Goal: Task Accomplishment & Management: Manage account settings

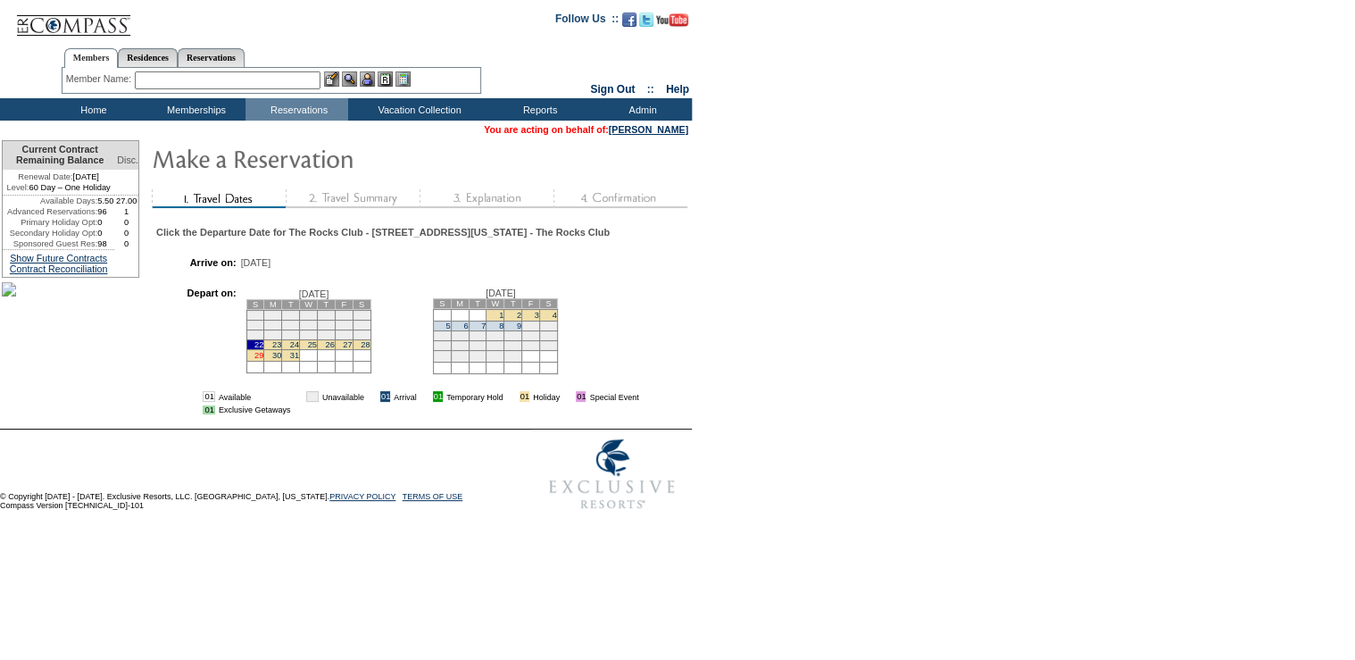
click at [263, 360] on link "29" at bounding box center [258, 355] width 9 height 9
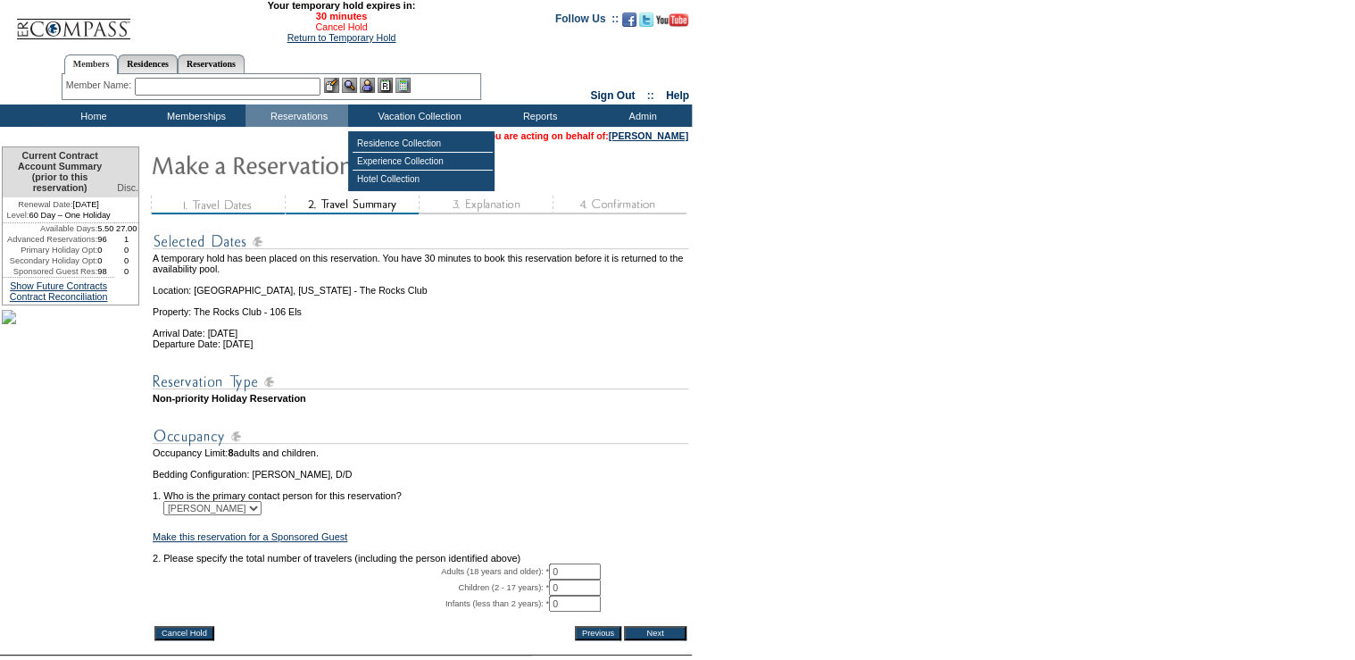
click at [333, 27] on link "Cancel Hold" at bounding box center [341, 26] width 52 height 11
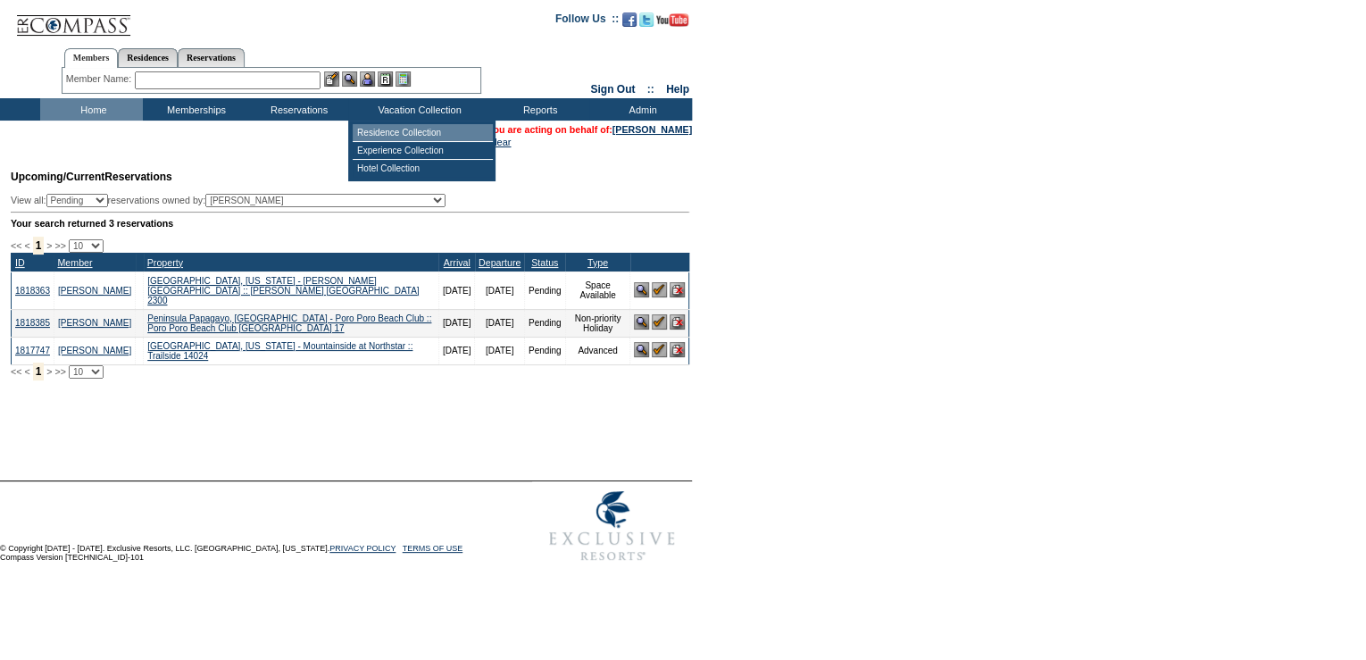
click at [379, 134] on td "Residence Collection" at bounding box center [423, 133] width 140 height 18
